Goal: Transaction & Acquisition: Purchase product/service

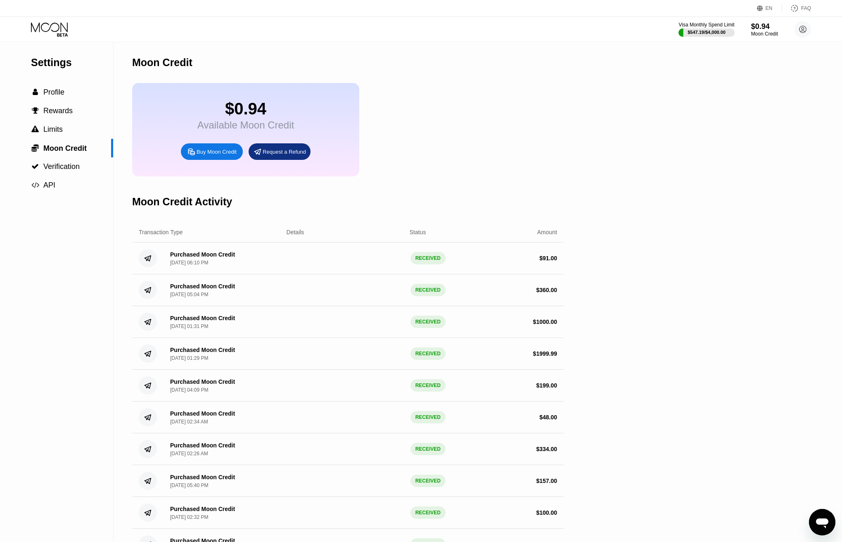
click at [209, 154] on div "Buy Moon Credit" at bounding box center [212, 151] width 62 height 17
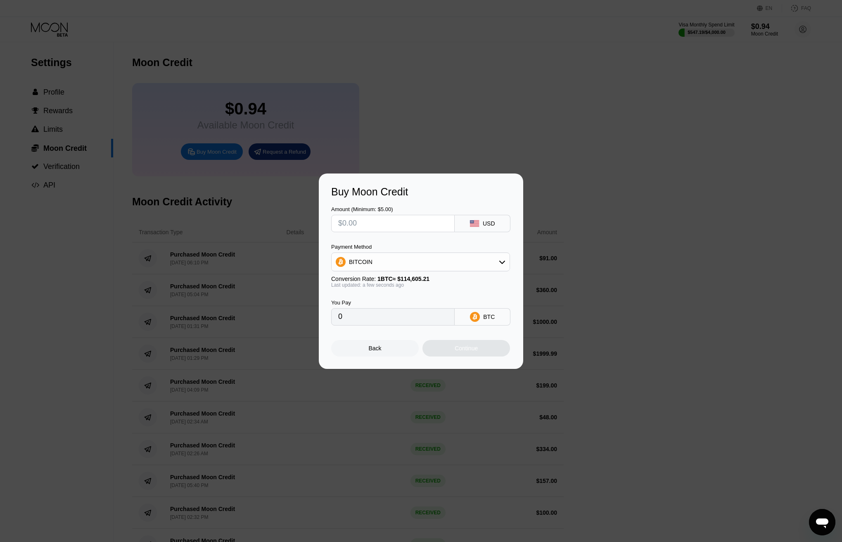
click at [391, 260] on div "BITCOIN" at bounding box center [421, 261] width 178 height 17
click at [390, 305] on div "USDT on TRON" at bounding box center [426, 302] width 156 height 7
click at [391, 281] on span "1 USDT ≈ $0.99" at bounding box center [396, 278] width 38 height 7
drag, startPoint x: 391, startPoint y: 281, endPoint x: 381, endPoint y: 300, distance: 21.4
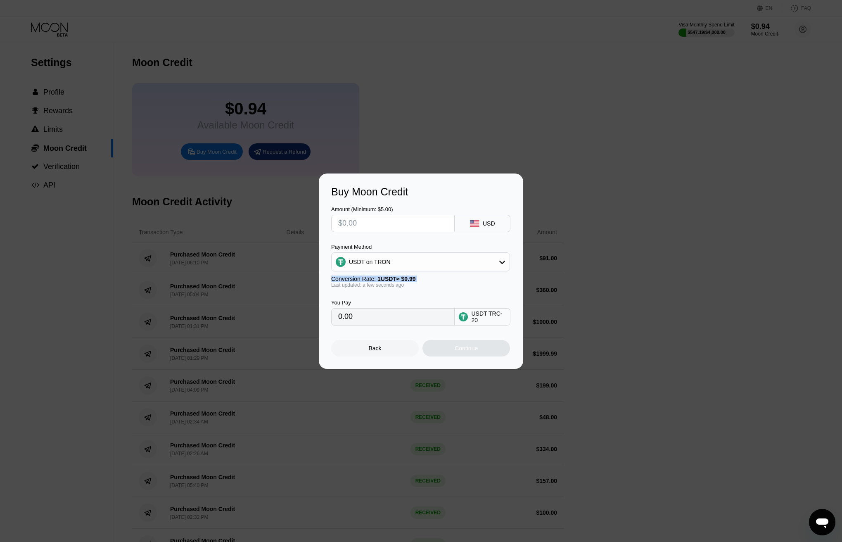
click at [391, 282] on span "1 USDT ≈ $0.99" at bounding box center [396, 278] width 38 height 7
click at [381, 300] on div "You Pay 0.00 USDT TRC-20" at bounding box center [421, 307] width 180 height 38
click at [367, 223] on input "text" at bounding box center [392, 223] width 109 height 17
click at [384, 231] on div at bounding box center [392, 223] width 123 height 17
click at [380, 226] on input "text" at bounding box center [392, 223] width 109 height 17
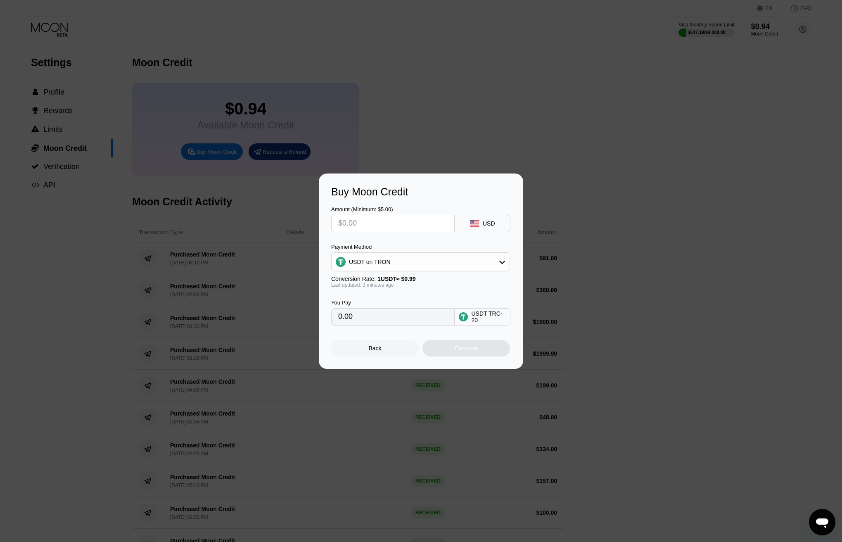
click at [380, 226] on input "text" at bounding box center [392, 223] width 109 height 17
click at [491, 221] on div "USD" at bounding box center [489, 223] width 12 height 7
click at [398, 261] on div "USDT on TRON" at bounding box center [421, 261] width 178 height 17
click at [397, 321] on div "USDC on Polygon" at bounding box center [426, 320] width 156 height 7
type input "0"
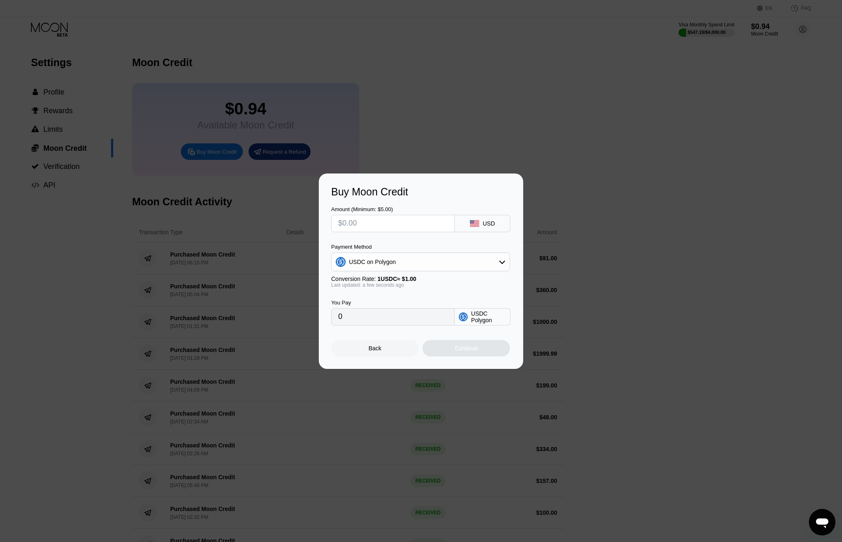
click at [388, 220] on input "text" at bounding box center [392, 223] width 109 height 17
click at [392, 251] on div "Payment Method USDC on Polygon" at bounding box center [420, 258] width 179 height 28
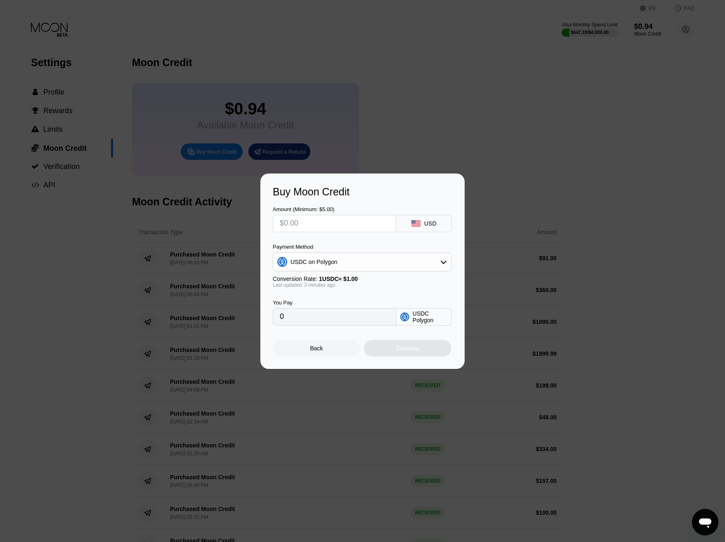
click at [317, 220] on input "text" at bounding box center [334, 223] width 109 height 17
click at [318, 218] on input "text" at bounding box center [334, 223] width 109 height 17
drag, startPoint x: 363, startPoint y: 220, endPoint x: 356, endPoint y: 220, distance: 7.1
click at [364, 220] on input "text" at bounding box center [334, 223] width 109 height 17
type input "$8"
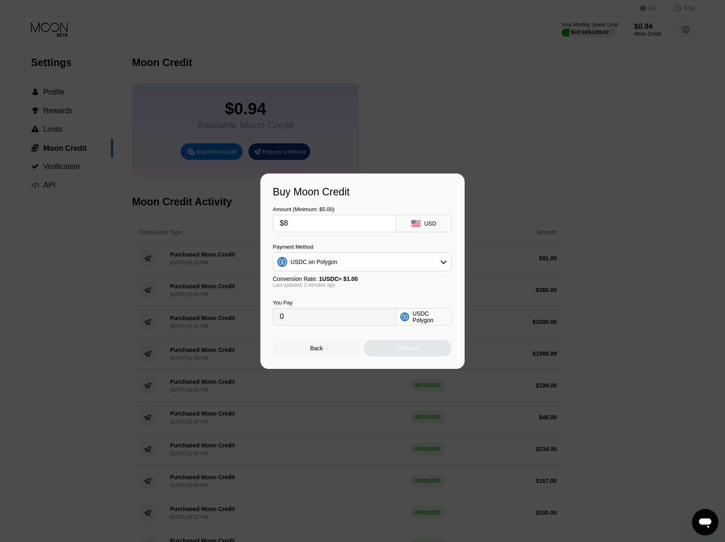
type input "8.00000000"
type input "$82"
type input "82.00000000"
type input "$82.3"
type input "82.30000000"
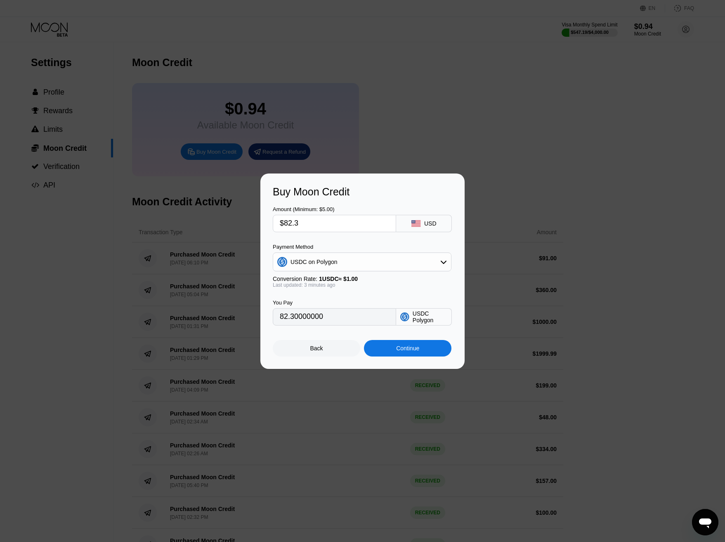
type input "$82.38"
type input "82.38000000"
type input "$82.38"
click at [390, 298] on div "You Pay 82.38000000 USDC Polygon" at bounding box center [363, 307] width 180 height 38
click at [397, 351] on div "Continue" at bounding box center [407, 348] width 23 height 7
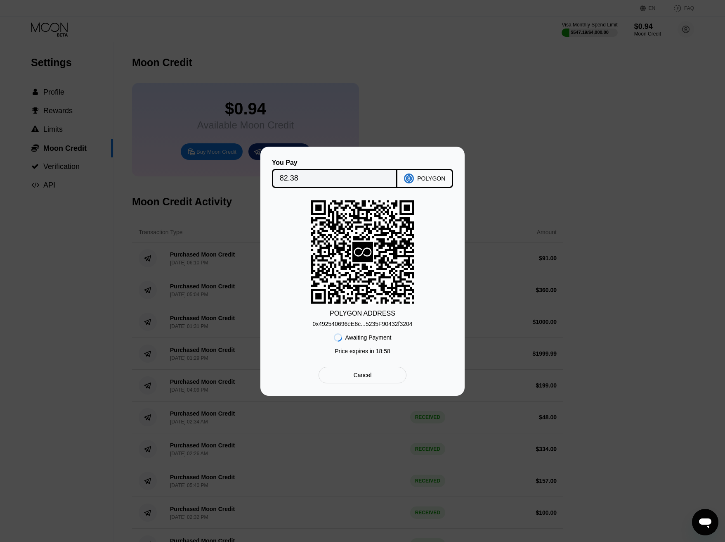
click at [372, 324] on div "0x492540696eE8c...5235F90432f3204" at bounding box center [363, 323] width 100 height 7
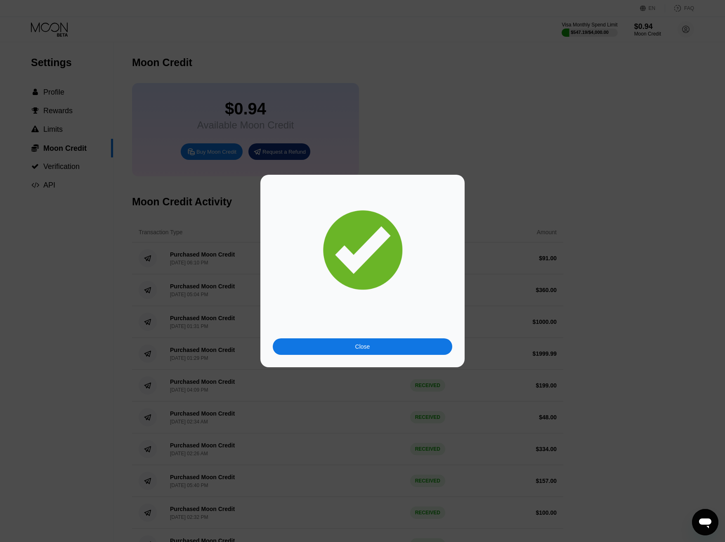
click at [399, 342] on div "Close" at bounding box center [363, 346] width 180 height 17
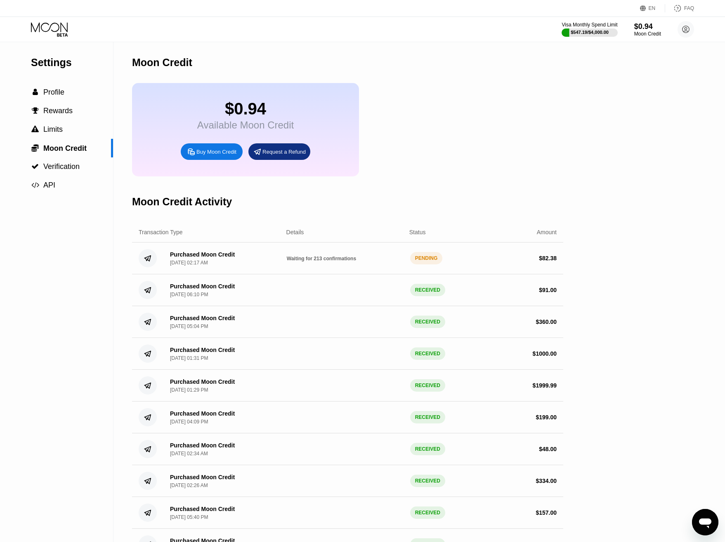
click at [201, 155] on div "Buy Moon Credit" at bounding box center [217, 151] width 40 height 7
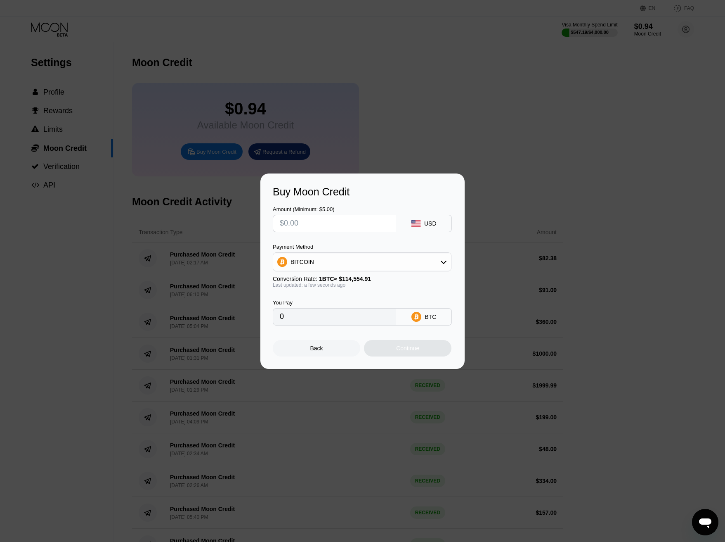
click at [425, 103] on div at bounding box center [514, 271] width 1029 height 542
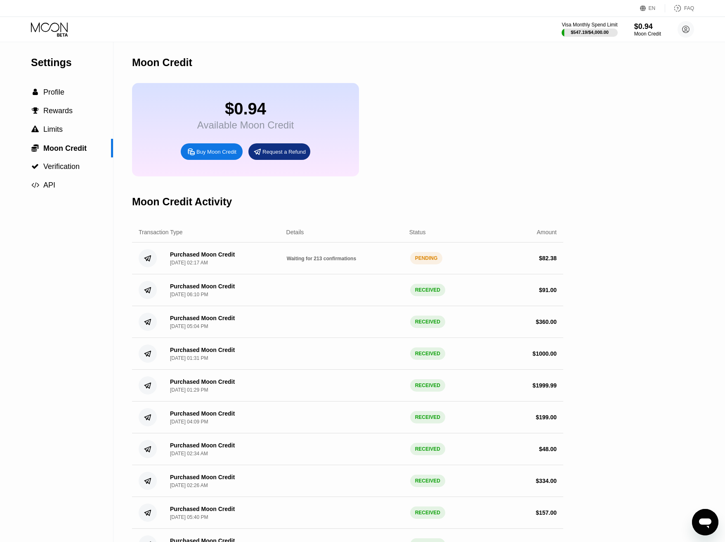
click at [545, 187] on div "Moon Credit $0.94 Available Moon Credit Buy Moon Credit Request a Refund Moon C…" at bounding box center [347, 364] width 431 height 645
click at [345, 261] on span "Waiting for 157 confirmations" at bounding box center [321, 259] width 69 height 6
click at [467, 124] on div "$0.94 Available Moon Credit Buy Moon Credit Request a Refund" at bounding box center [347, 129] width 431 height 93
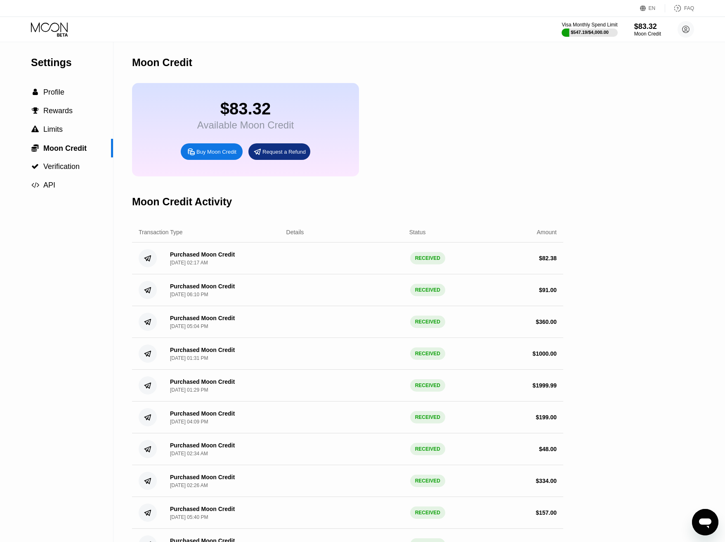
click at [62, 27] on icon at bounding box center [50, 29] width 38 height 14
